Goal: Task Accomplishment & Management: Manage account settings

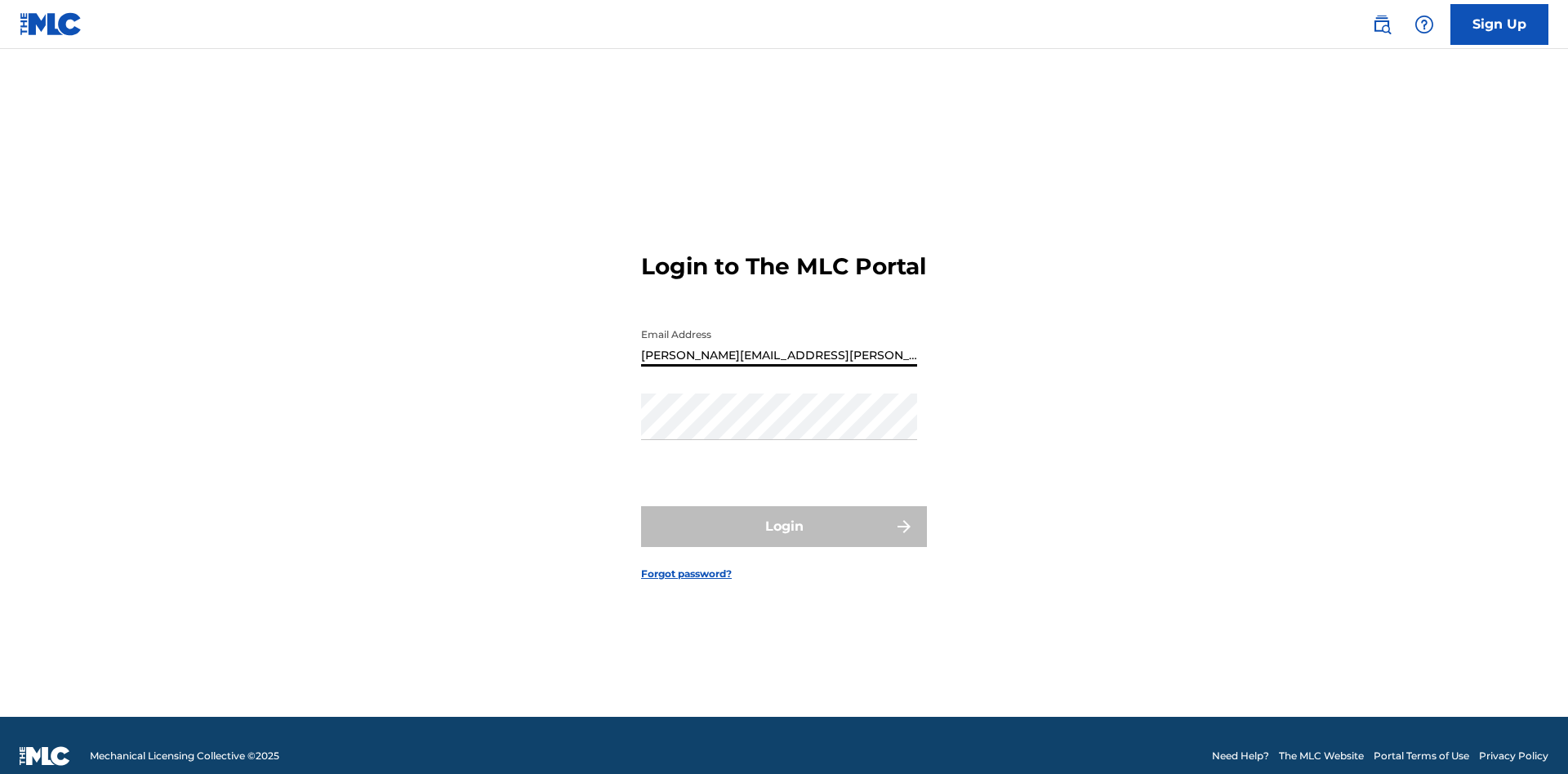
type input "[PERSON_NAME][EMAIL_ADDRESS][PERSON_NAME][DOMAIN_NAME]"
click at [784, 519] on button "Login" at bounding box center [784, 526] width 286 height 41
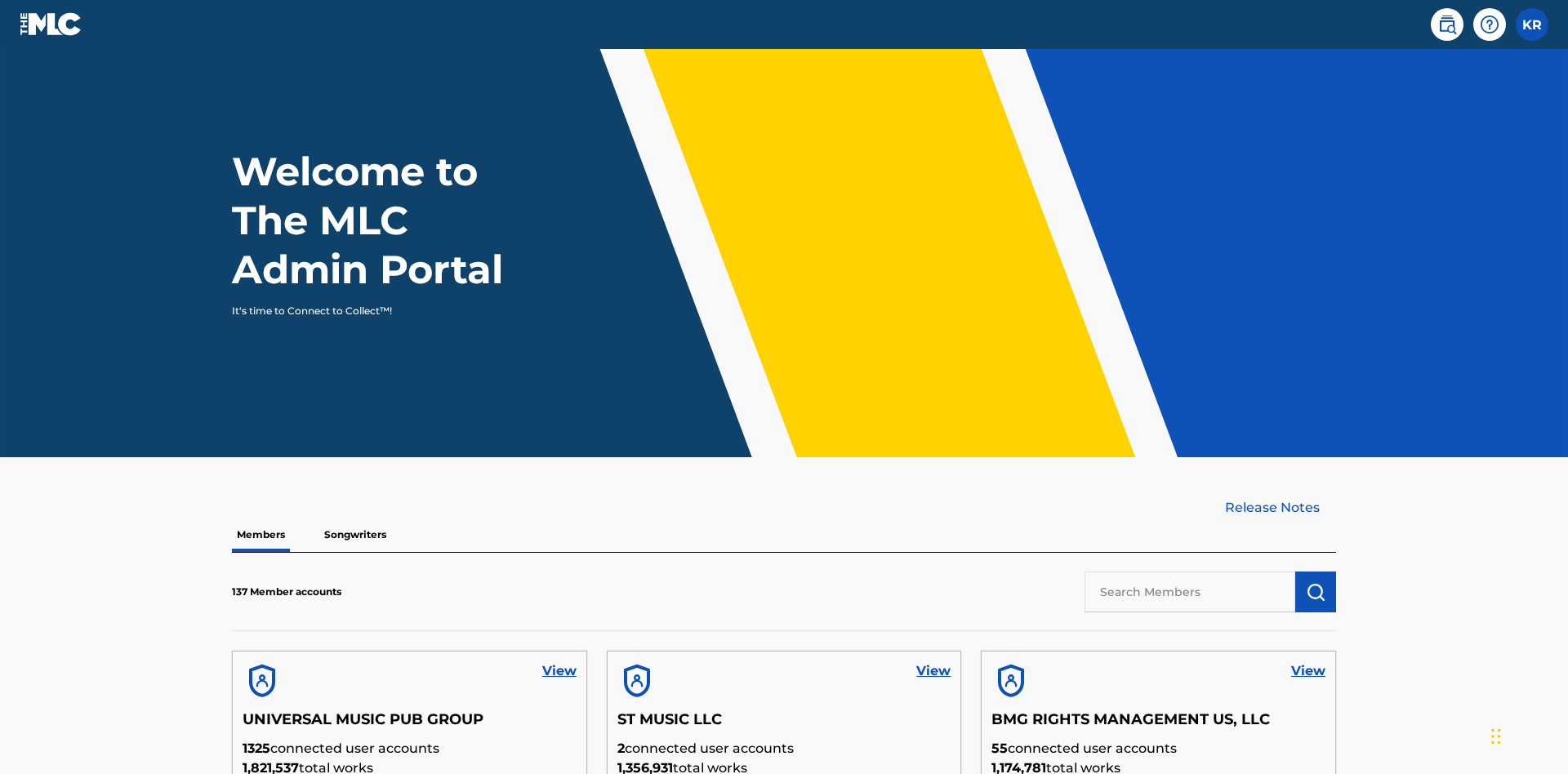
click at [1190, 571] on input "text" at bounding box center [1190, 591] width 211 height 41
click at [1316, 582] on img "submit" at bounding box center [1315, 591] width 19 height 19
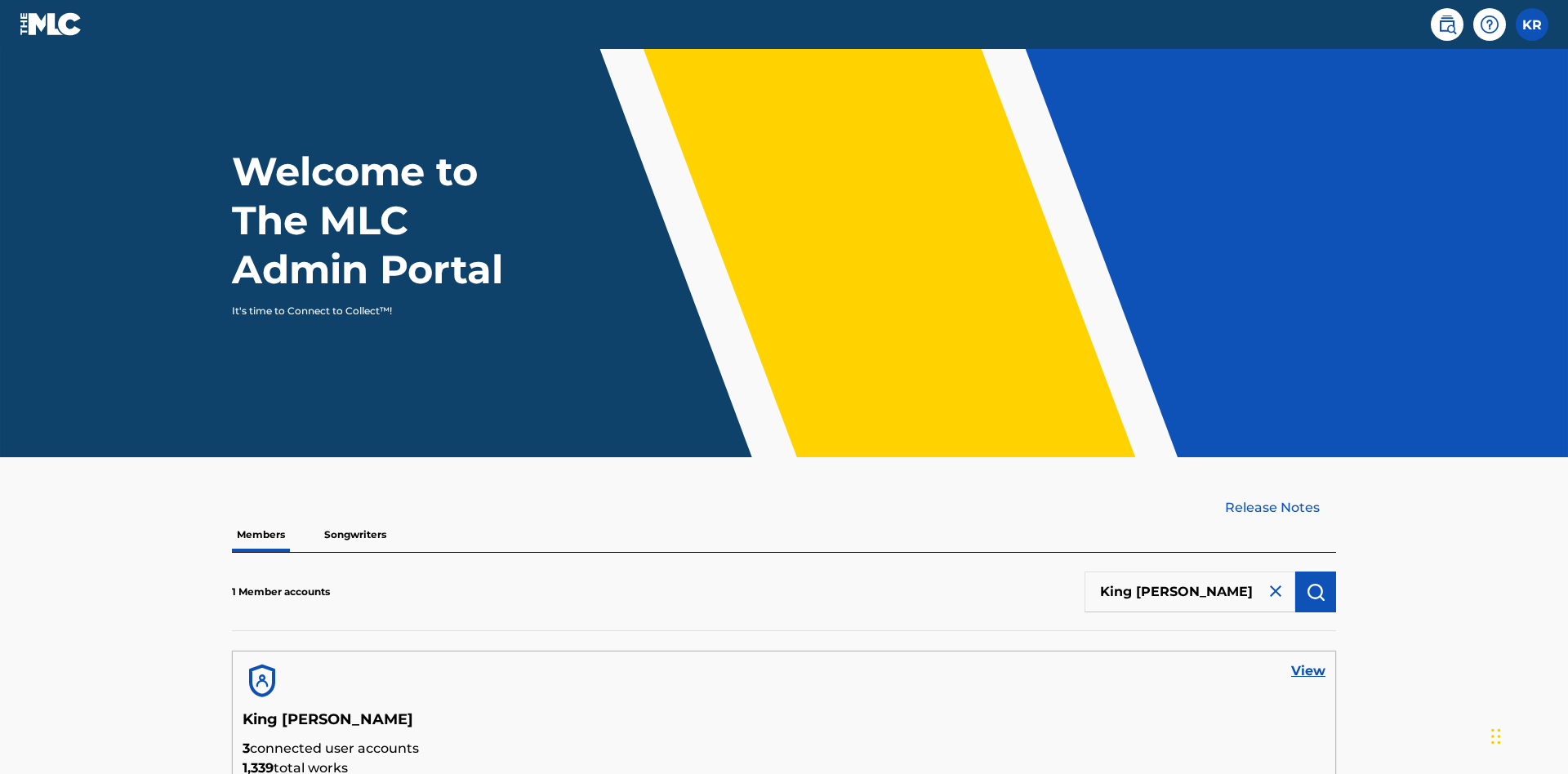
click at [1308, 661] on link "View" at bounding box center [1307, 670] width 34 height 19
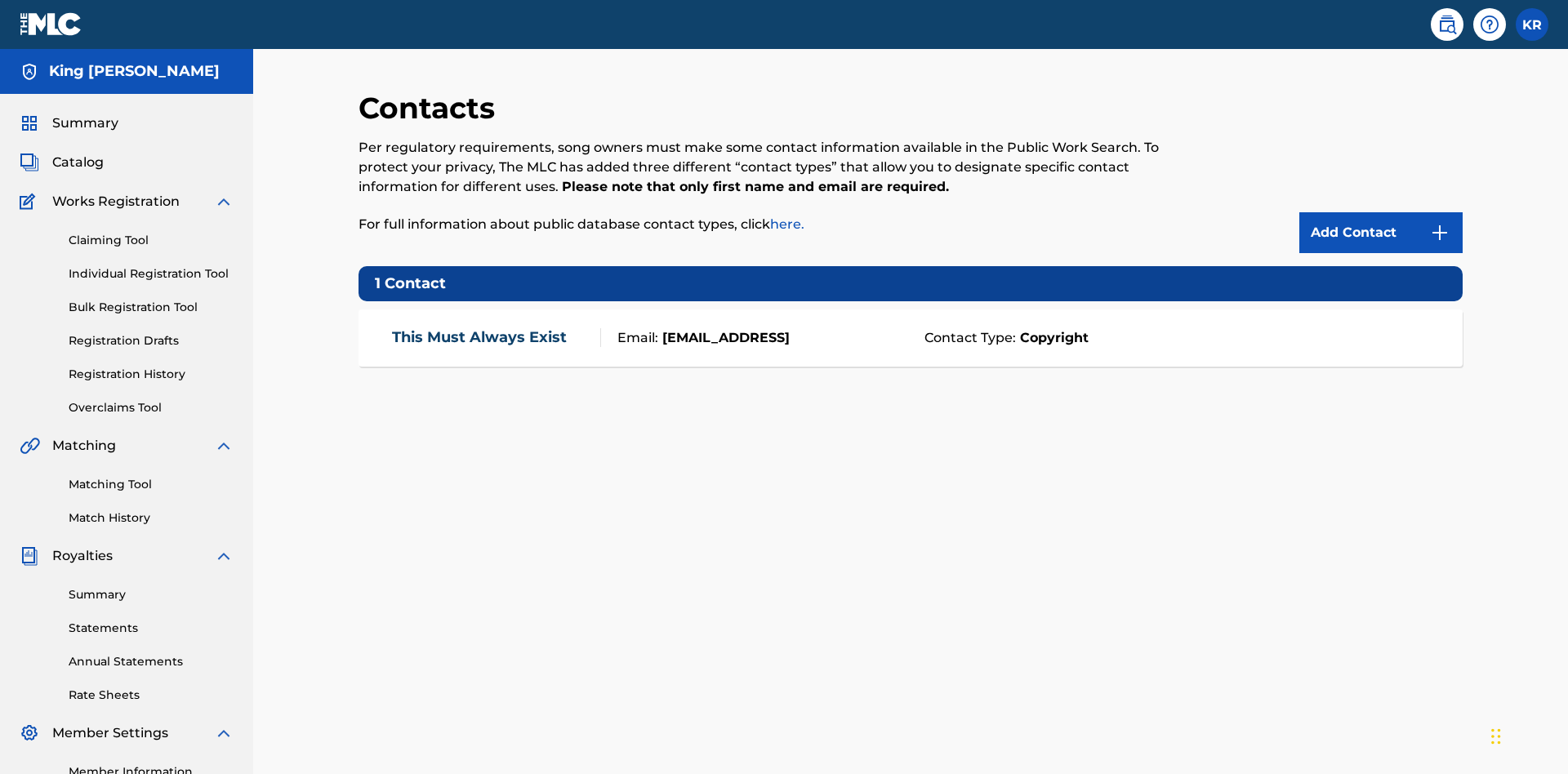
click at [1439, 223] on img at bounding box center [1439, 232] width 19 height 19
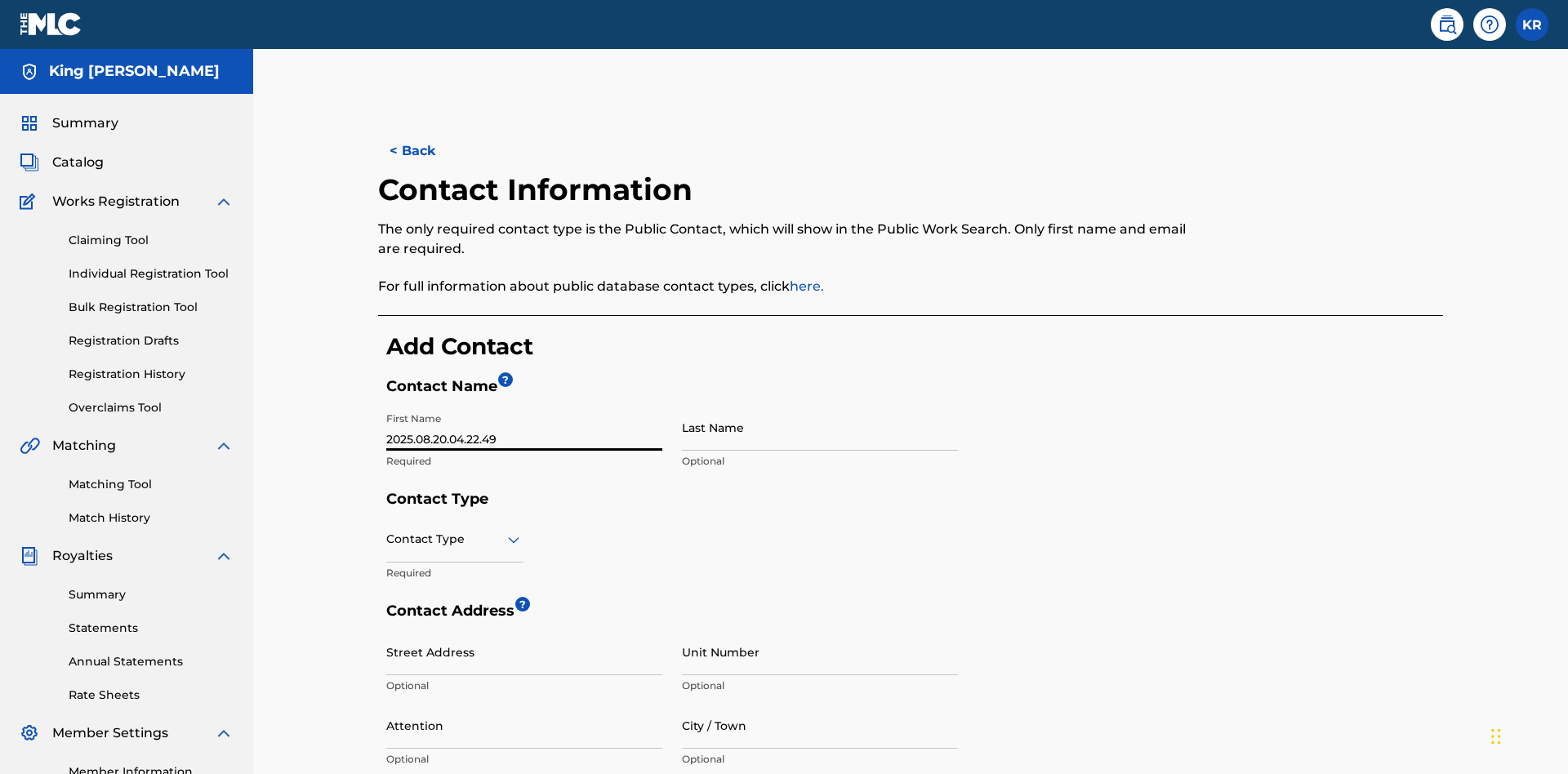
type input "2025.08.20.04.22.49"
click at [820, 404] on input "Last Name" at bounding box center [820, 427] width 276 height 47
type input "2025.08.20.04.22.49"
click at [387, 530] on input "text" at bounding box center [388, 539] width 3 height 18
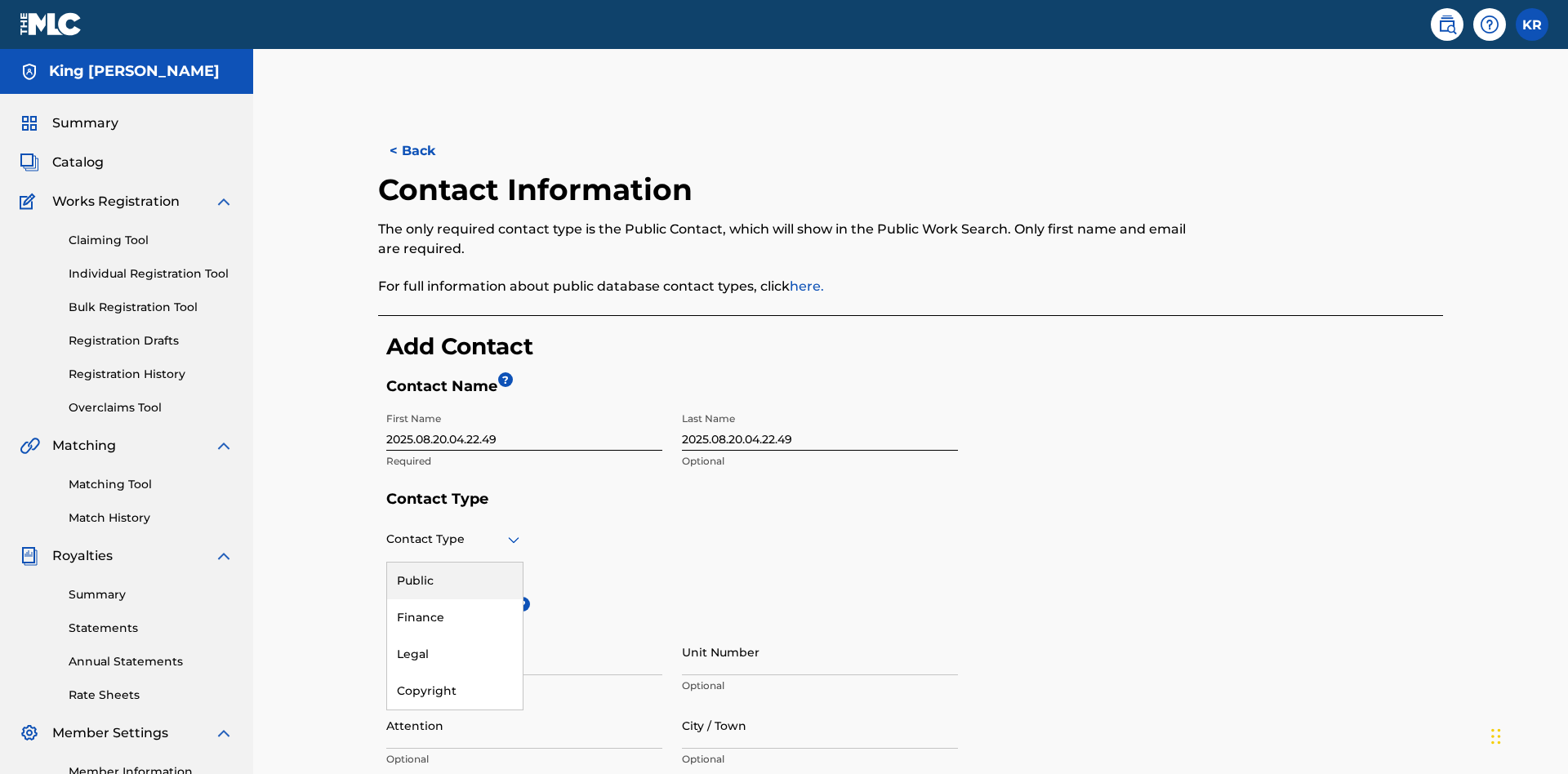
click at [454, 635] on div "Legal" at bounding box center [454, 654] width 135 height 37
click at [820, 702] on input "City / Town" at bounding box center [820, 726] width 276 height 47
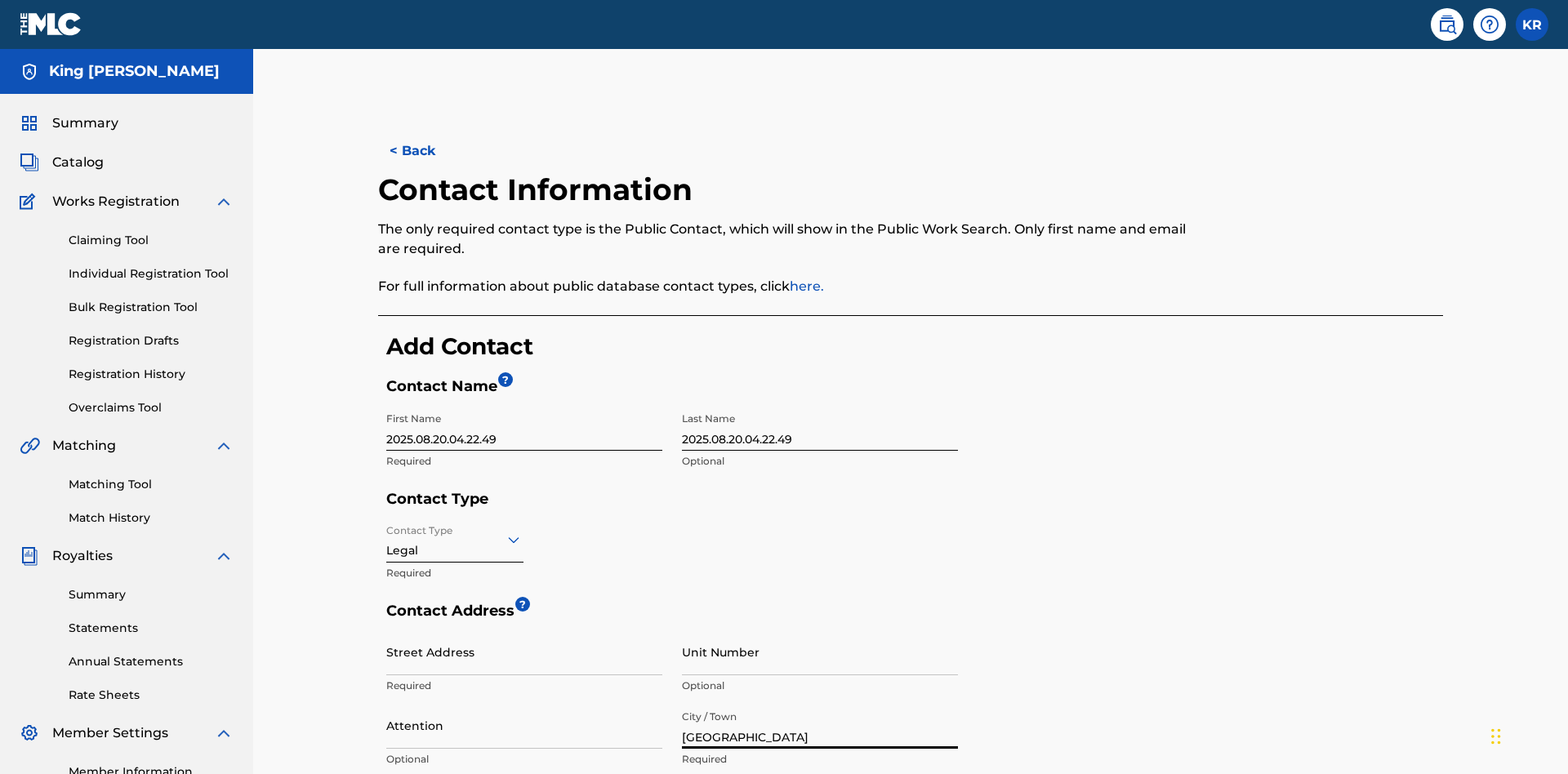
type input "[GEOGRAPHIC_DATA]"
click at [525, 629] on input "Street Address" at bounding box center [524, 652] width 276 height 47
type input "[STREET_ADDRESS]"
click at [820, 629] on input "Unit Number" at bounding box center [820, 652] width 276 height 47
type input "3B"
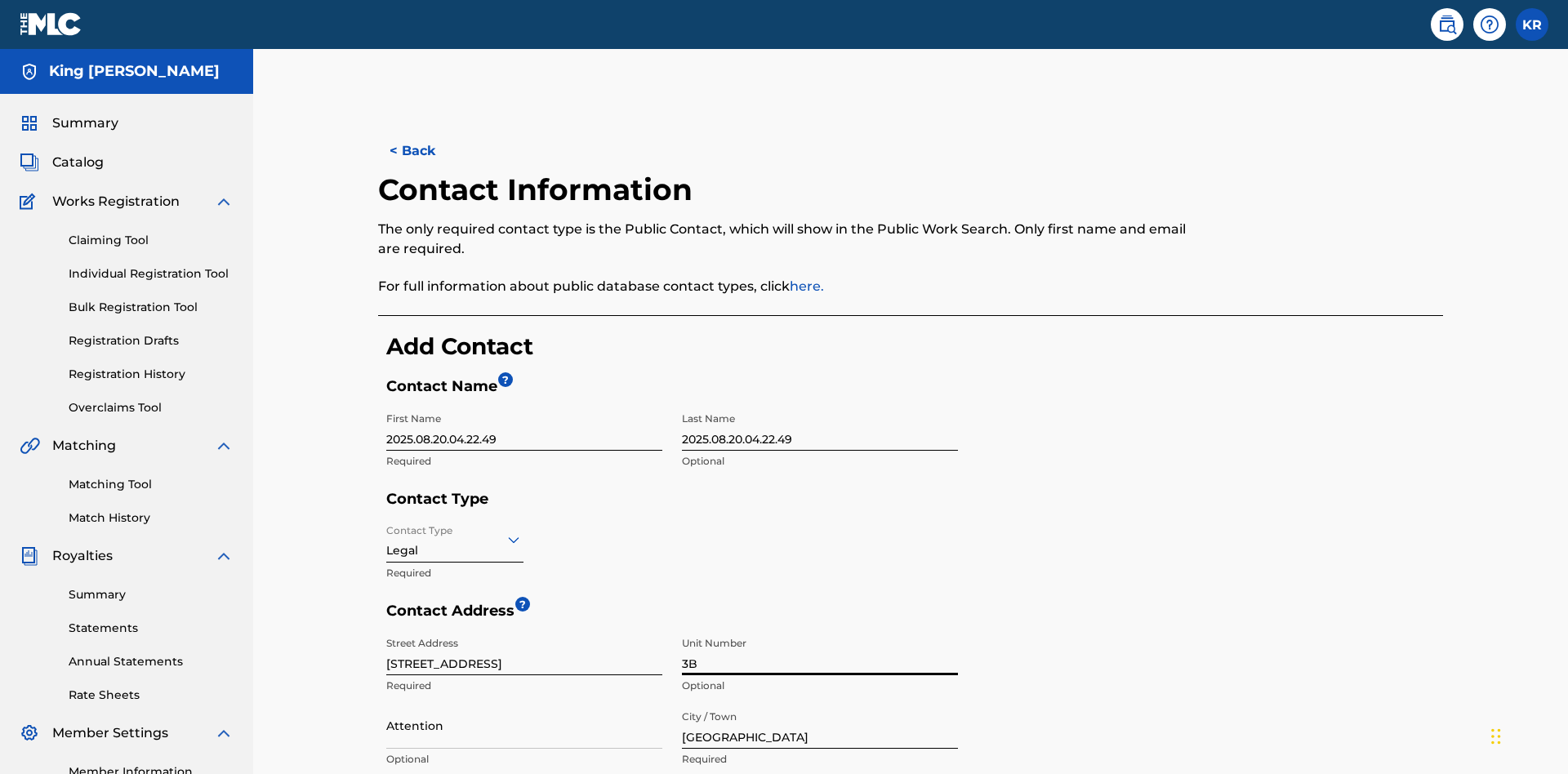
click at [525, 702] on input "Attention" at bounding box center [524, 726] width 276 height 47
type input "[PERSON_NAME]"
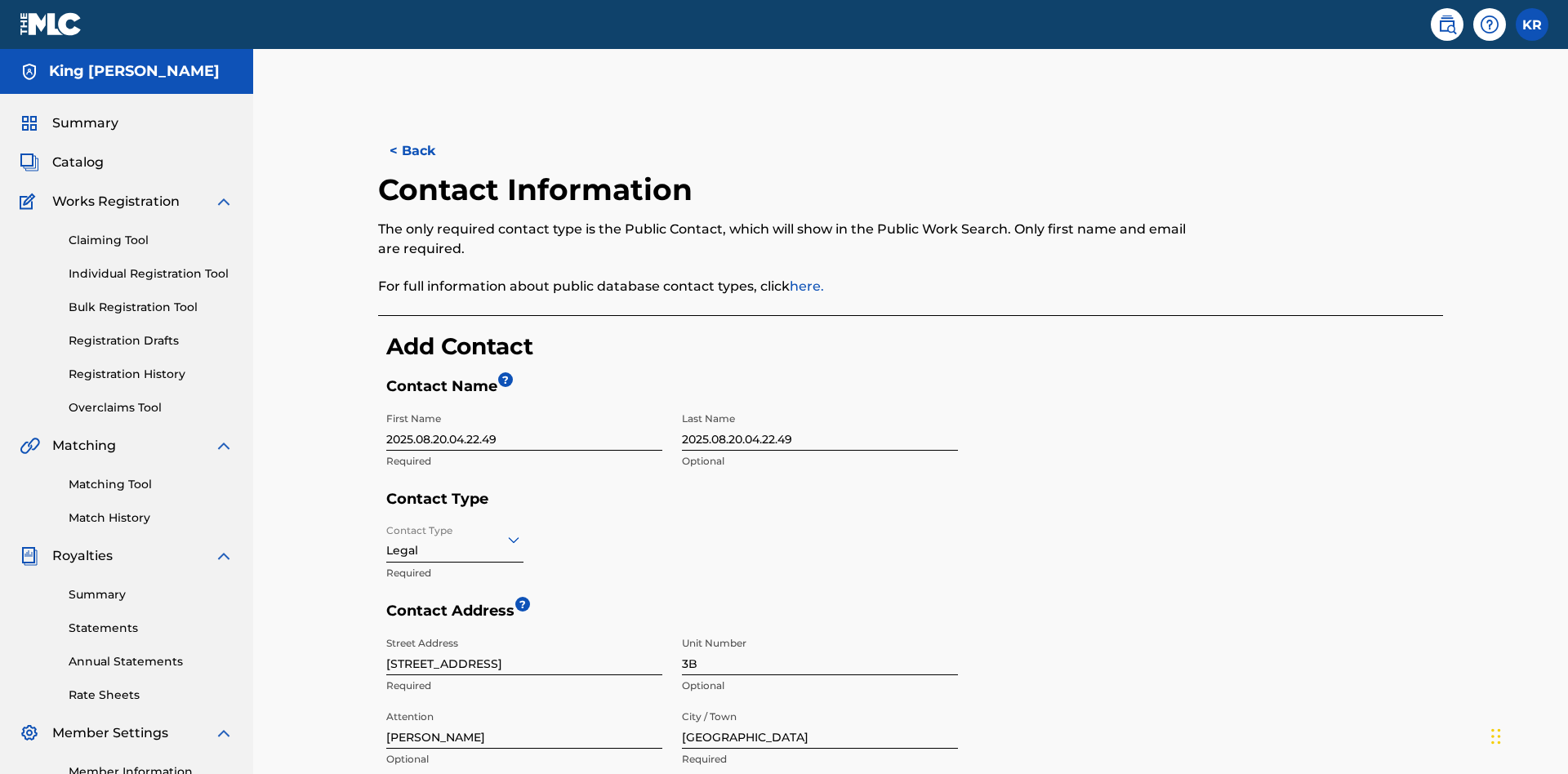
type input "Varna"
type input "V5X 2Z9"
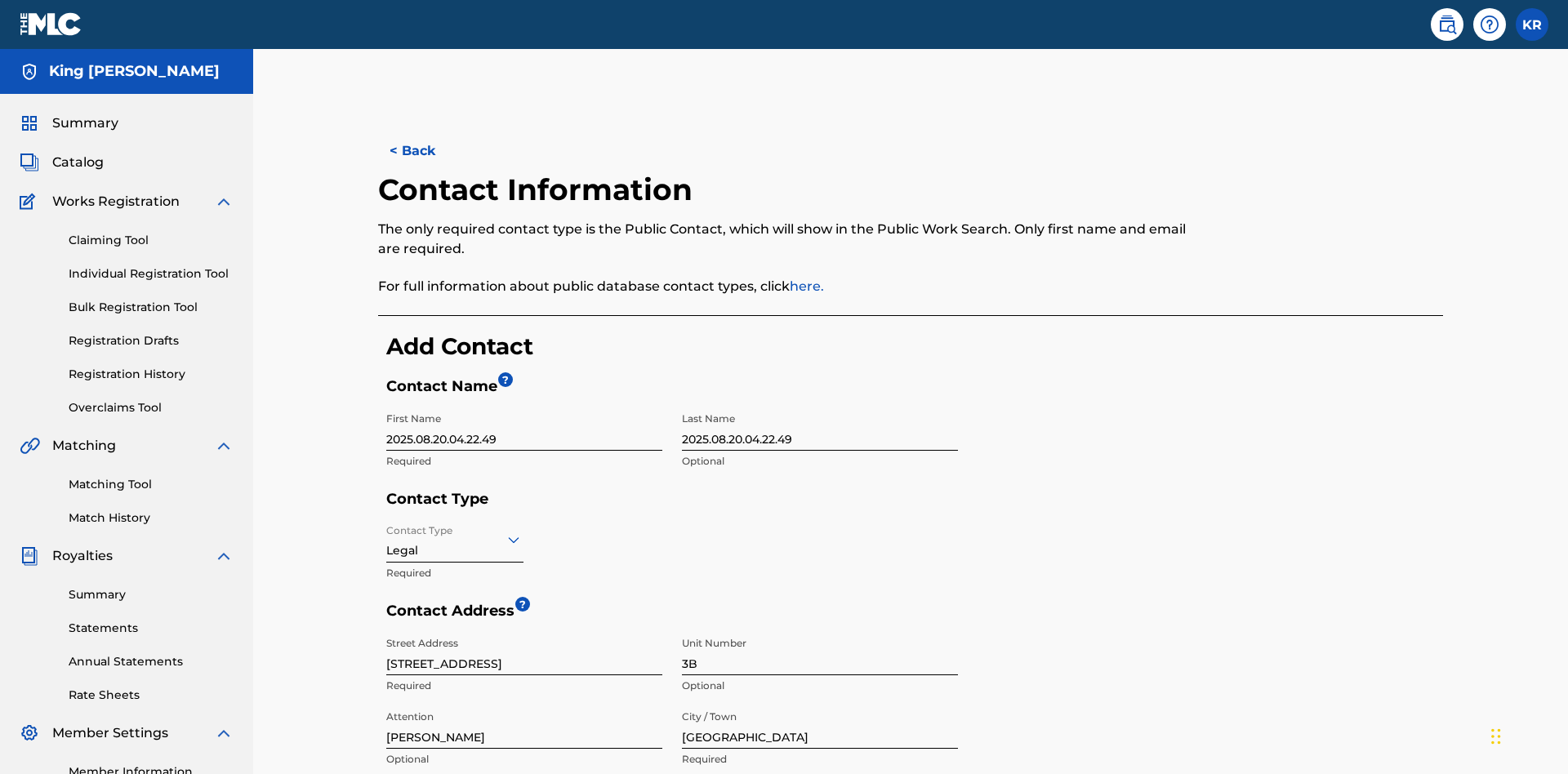
type input "202"
type input "1234567"
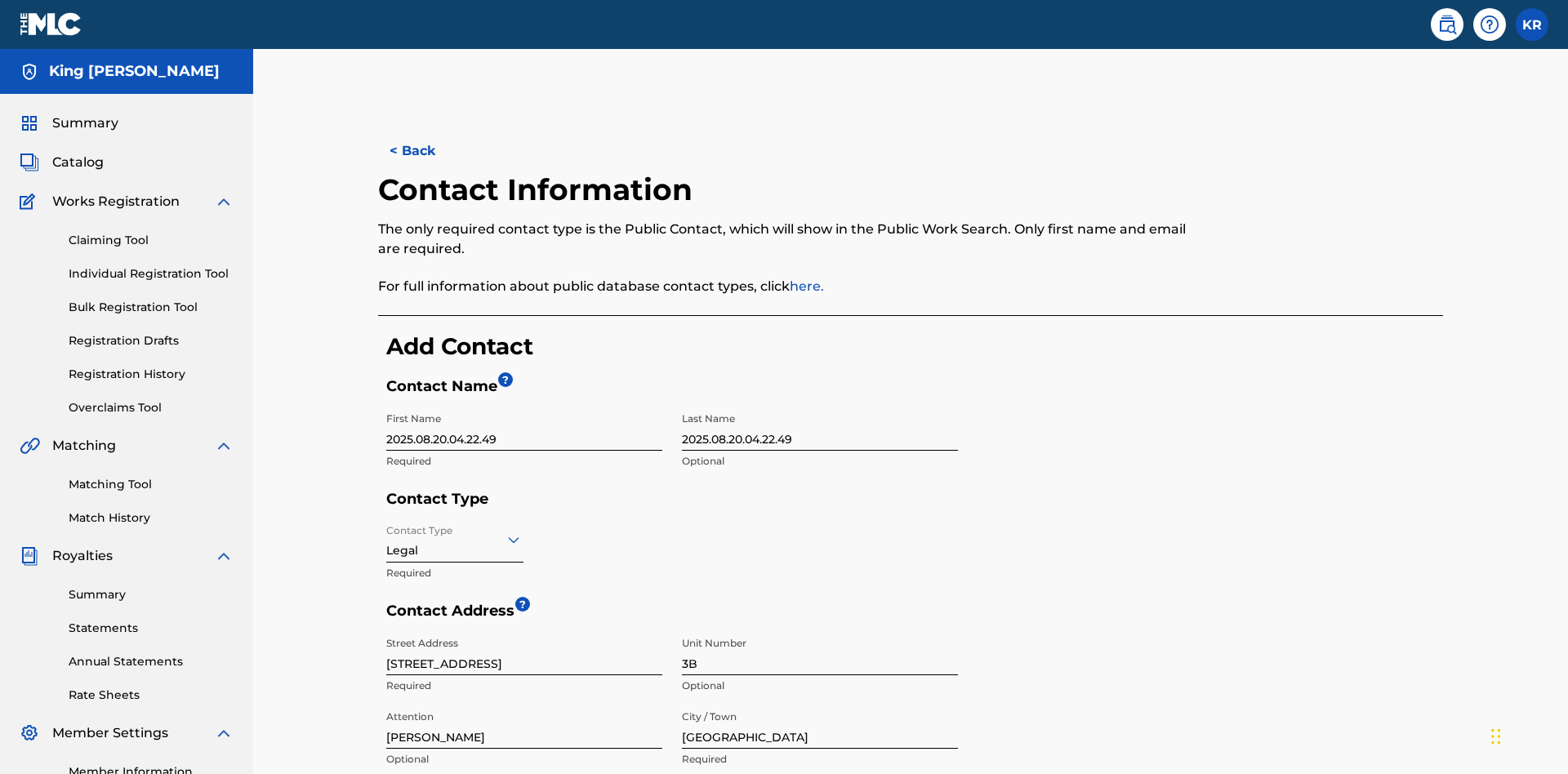
type input "[EMAIL_ADDRESS][DOMAIN_NAME]"
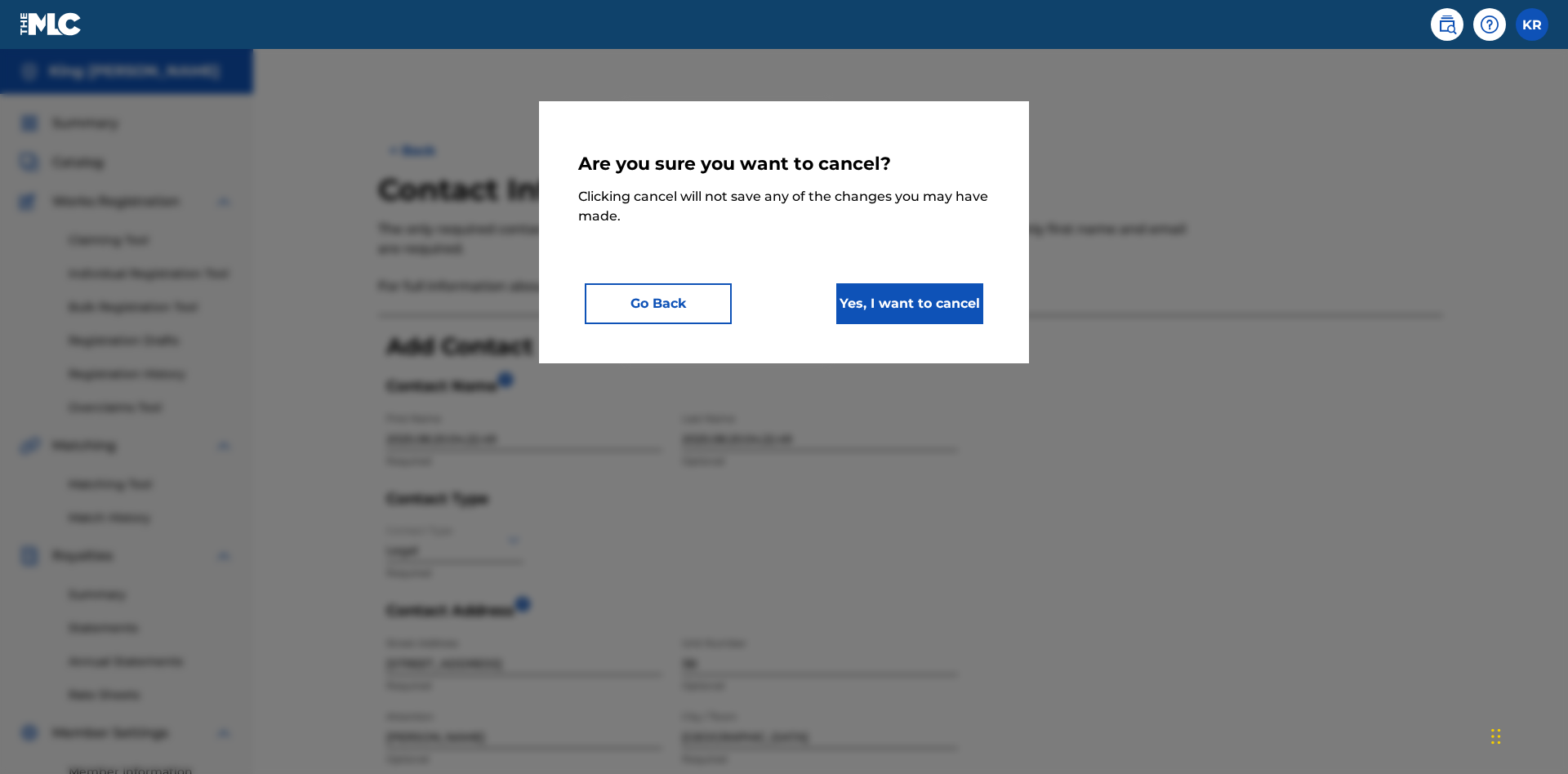
click at [910, 303] on button "Yes, I want to cancel" at bounding box center [910, 303] width 147 height 41
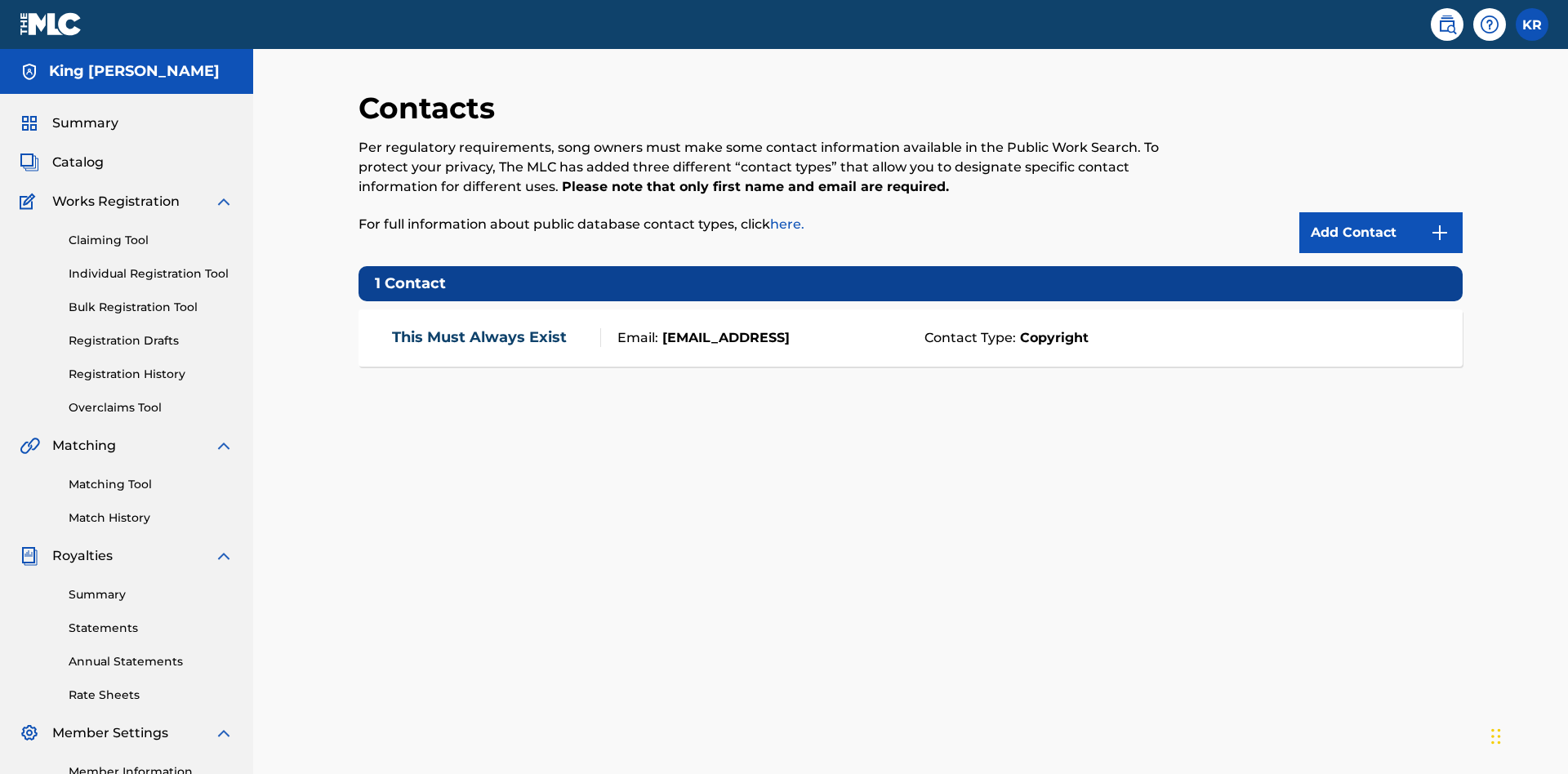
click at [911, 328] on div "Email: [EMAIL_ADDRESS]" at bounding box center [758, 337] width 314 height 19
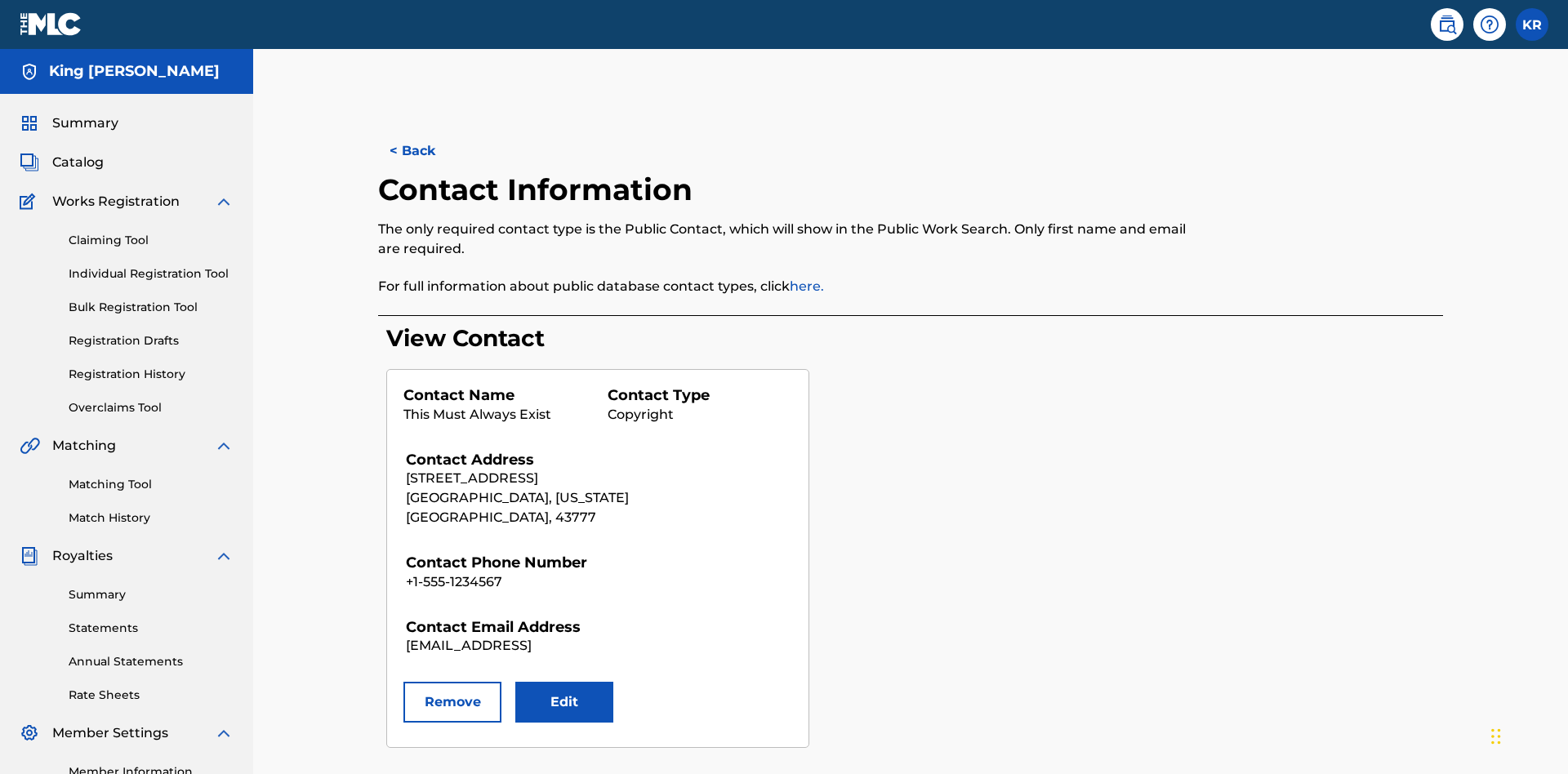
click at [564, 681] on button "Edit" at bounding box center [564, 701] width 98 height 41
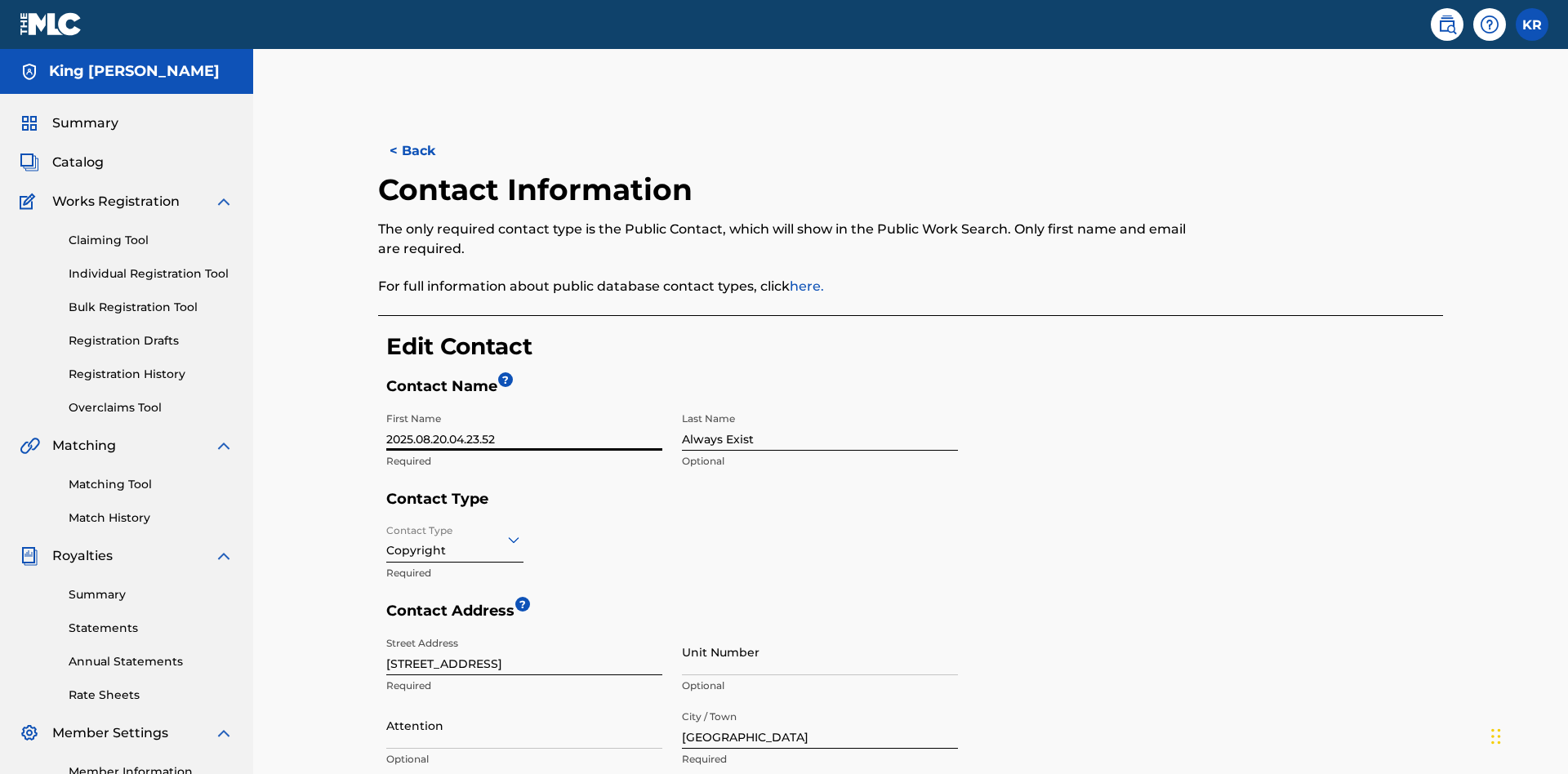
type input "2025.08.20.04.23.52"
click at [820, 404] on input "Always Exist" at bounding box center [820, 427] width 276 height 47
type input "2025.08.20.04.23.52"
click at [387, 530] on input "Contact Type" at bounding box center [388, 539] width 3 height 18
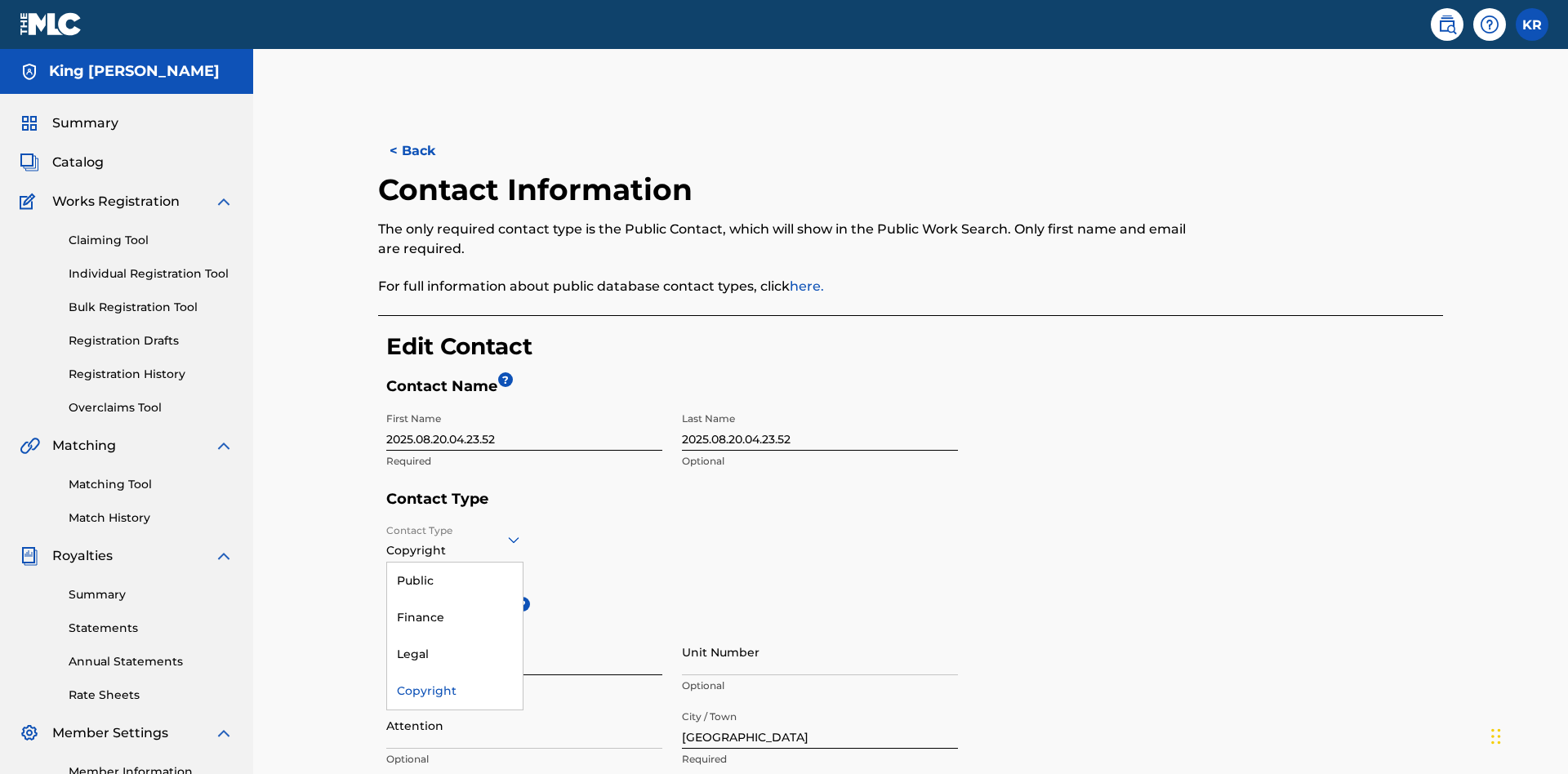
click at [454, 635] on div "Legal" at bounding box center [454, 654] width 135 height 37
click at [820, 702] on input "[GEOGRAPHIC_DATA]" at bounding box center [820, 726] width 276 height 47
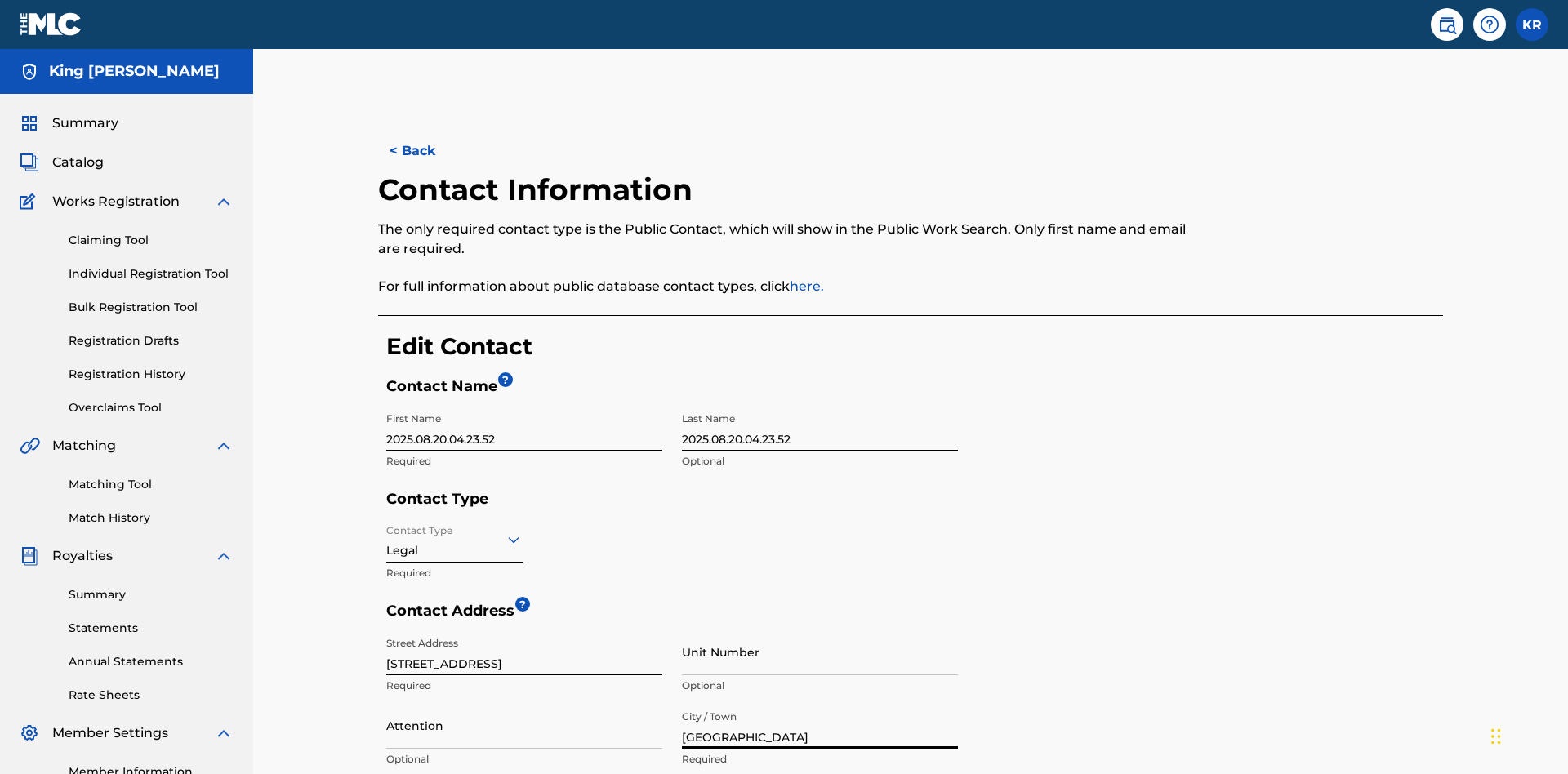
type input "[GEOGRAPHIC_DATA]"
click at [525, 629] on input "[STREET_ADDRESS]" at bounding box center [524, 652] width 276 height 47
type input "[STREET_ADDRESS]"
click at [820, 629] on input "Unit Number" at bounding box center [820, 652] width 276 height 47
type input "77"
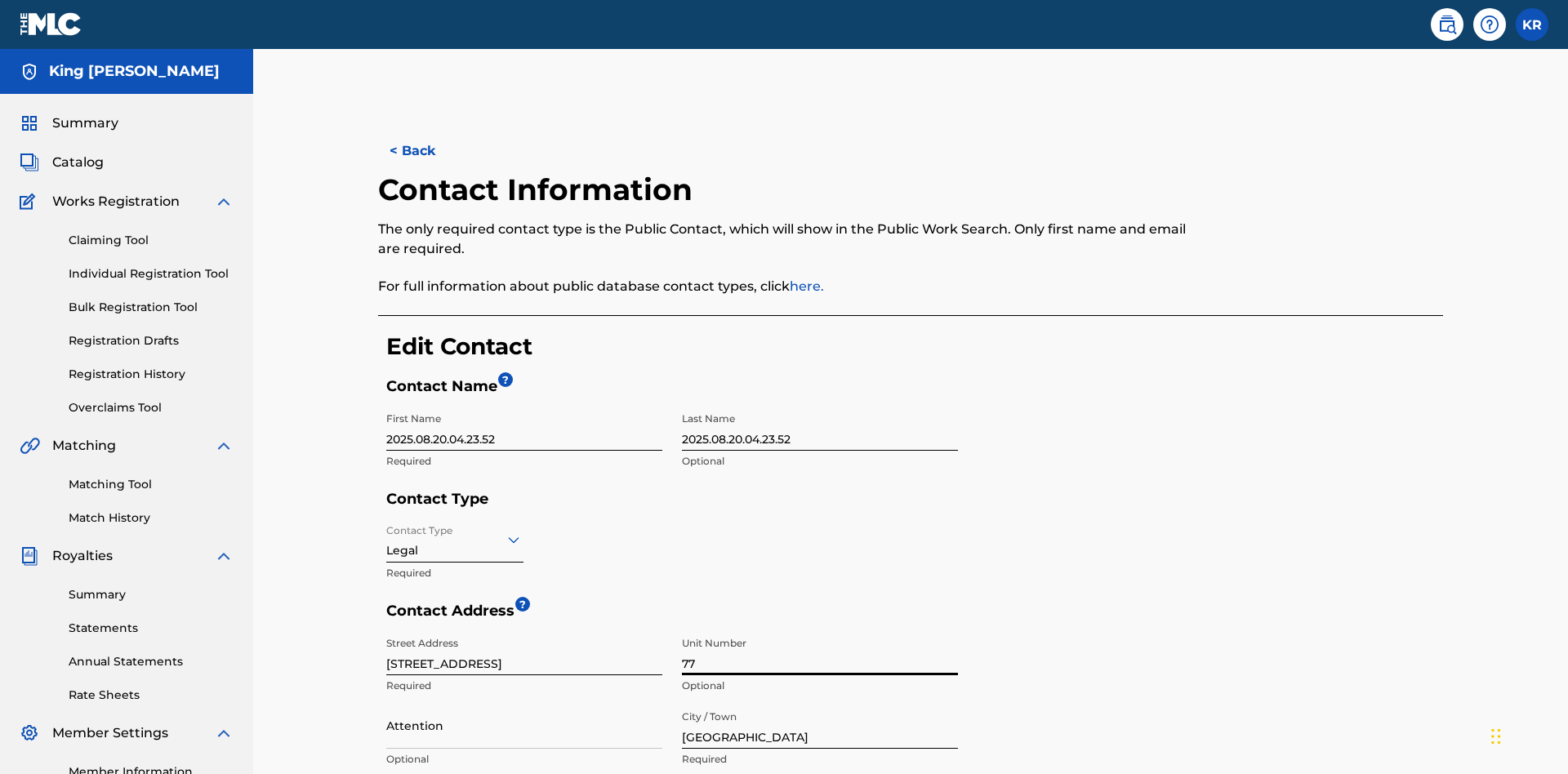
click at [525, 702] on input "Attention" at bounding box center [524, 726] width 276 height 47
type input "[PERSON_NAME]"
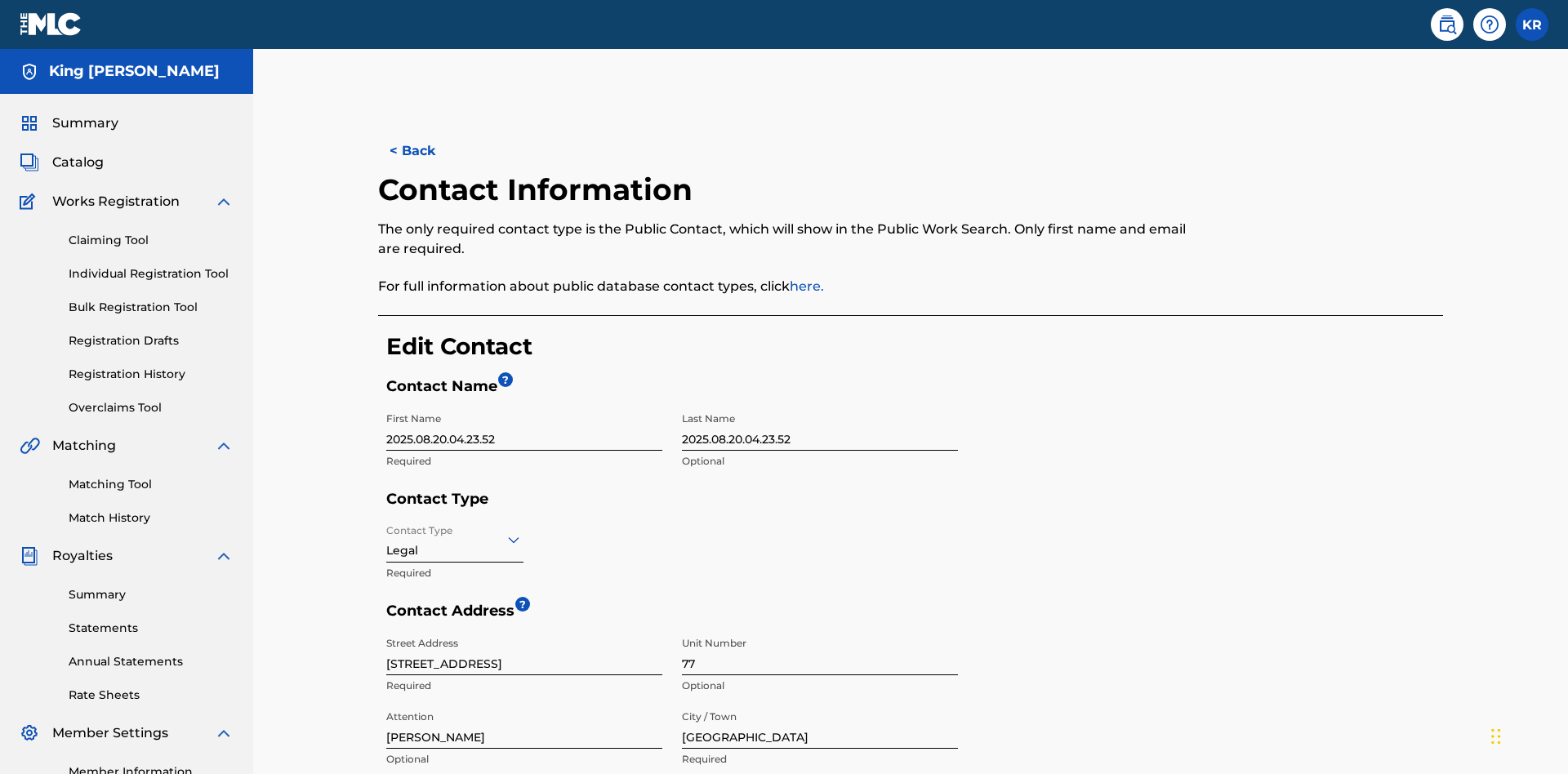
type input "[GEOGRAPHIC_DATA]"
type input "2060"
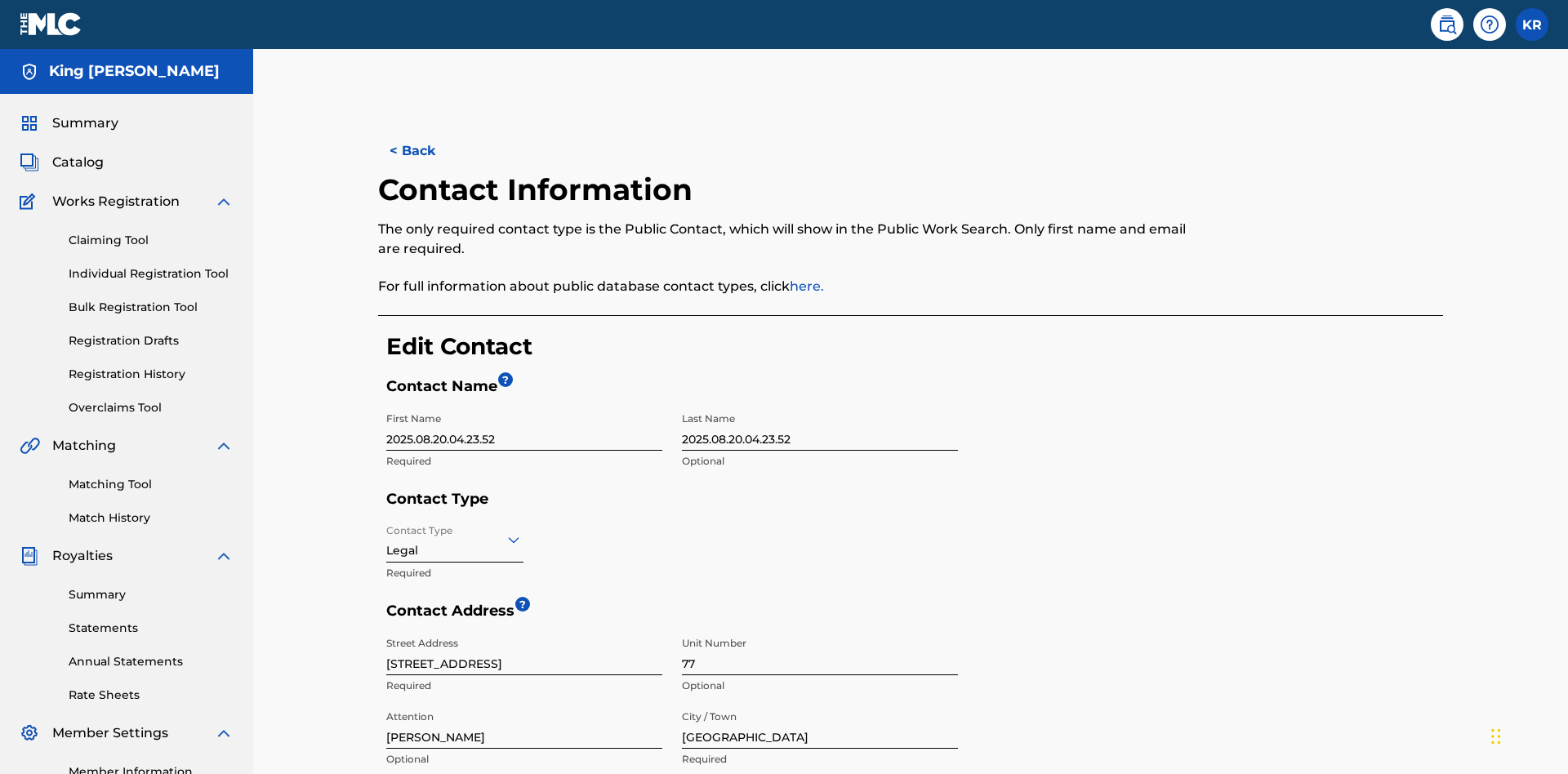
type input "293"
type input "9196900"
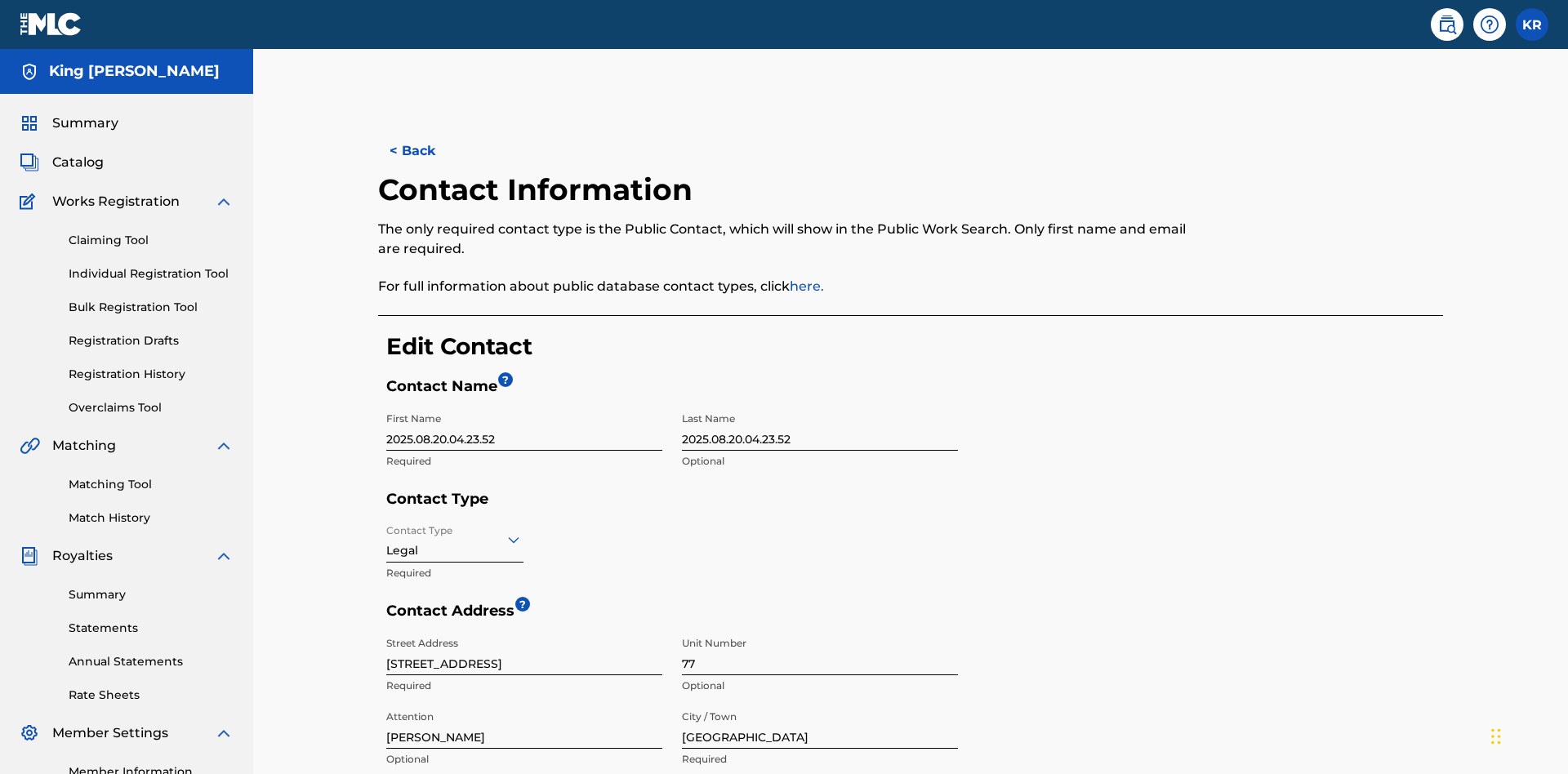
type input "[EMAIL_ADDRESS][DOMAIN_NAME]"
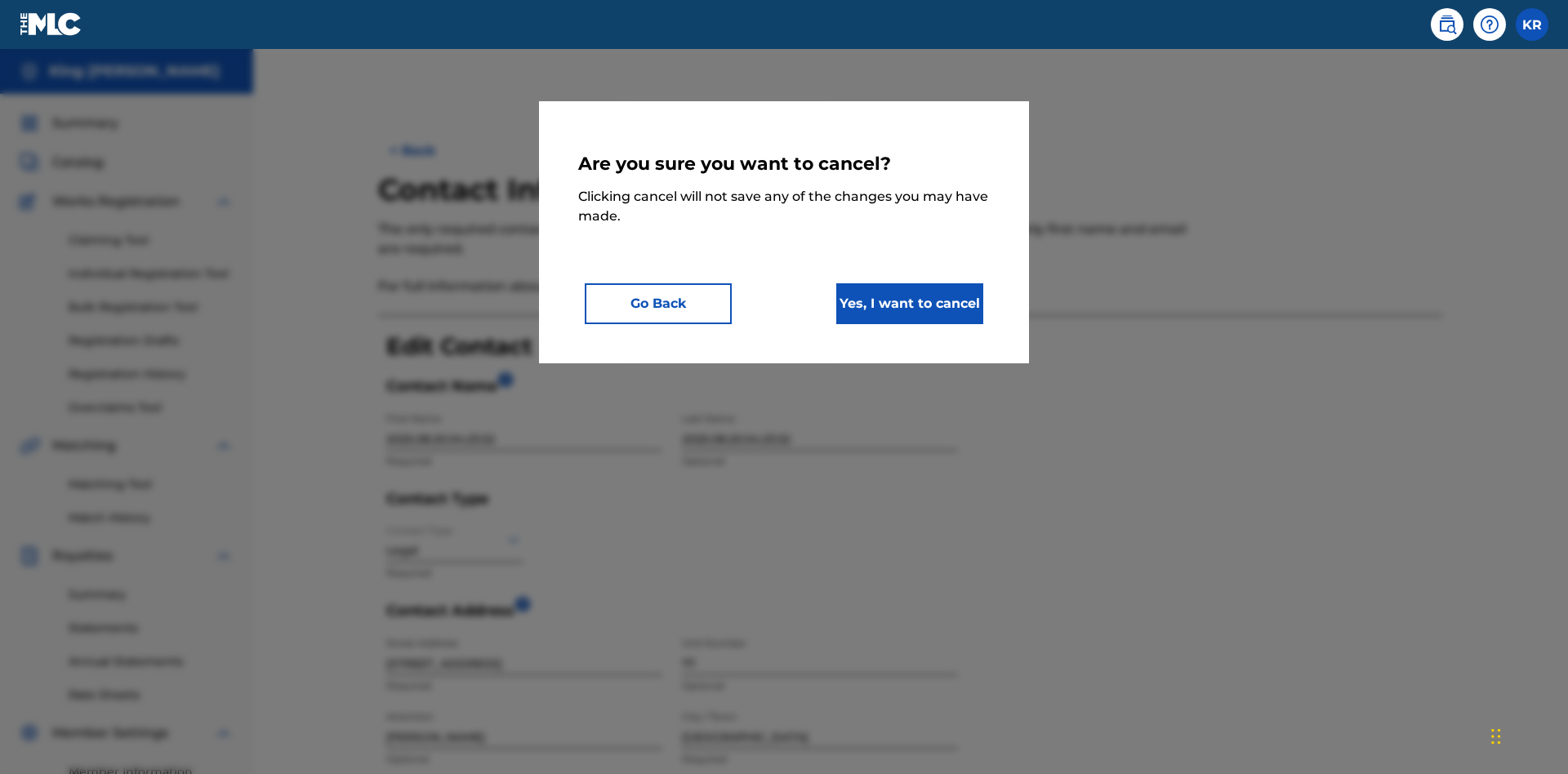
click at [910, 303] on button "Yes, I want to cancel" at bounding box center [910, 303] width 147 height 41
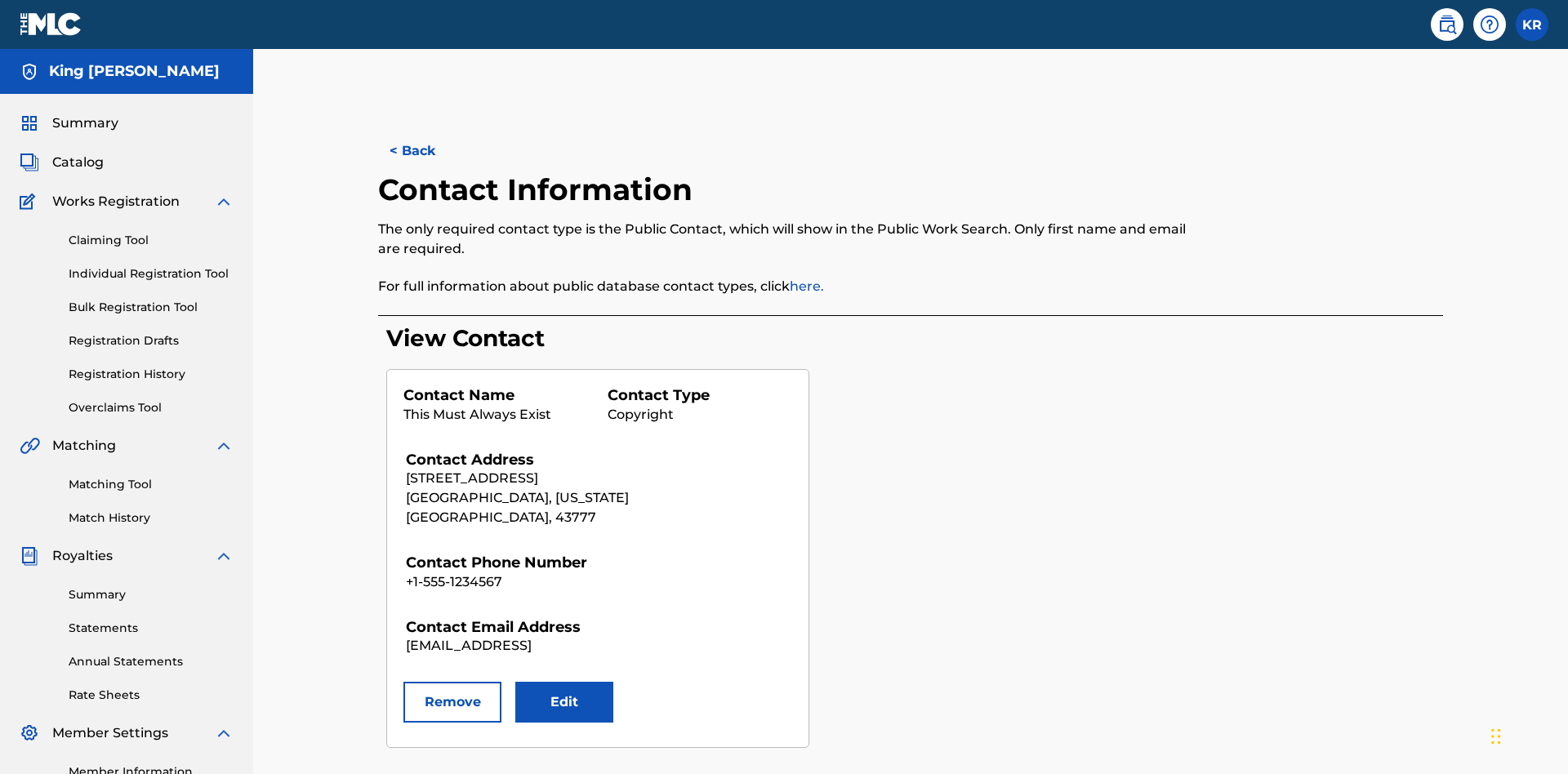
click at [453, 681] on button "Remove" at bounding box center [452, 701] width 98 height 41
